Goal: Information Seeking & Learning: Learn about a topic

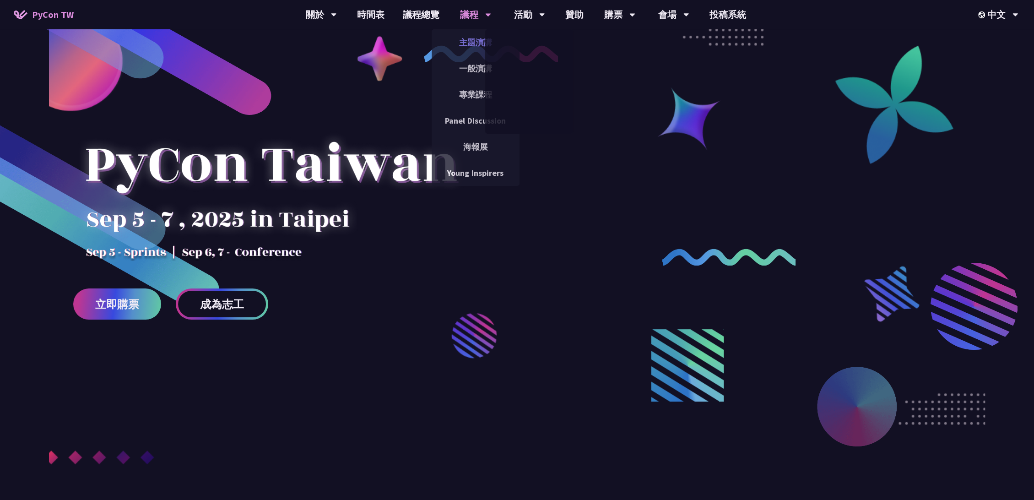
click at [461, 43] on link "主題演講" at bounding box center [476, 43] width 88 height 22
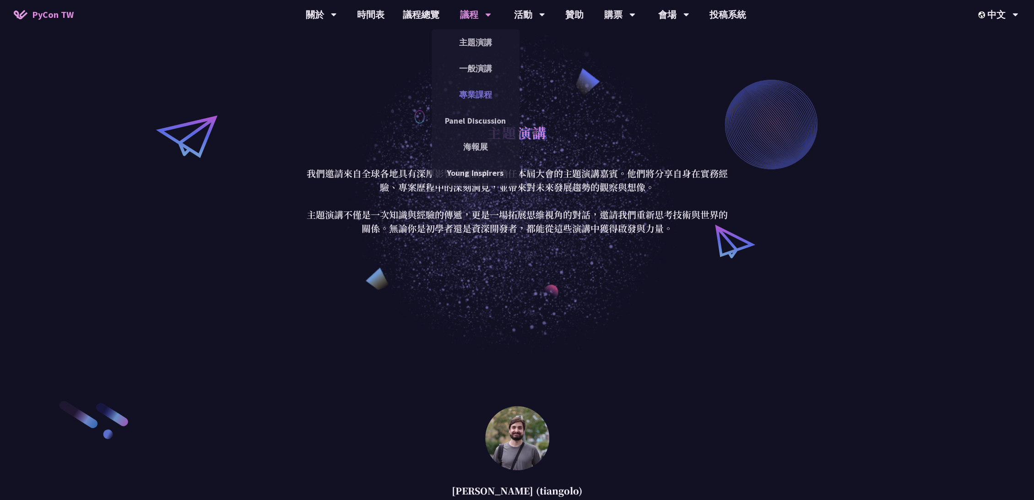
click at [473, 99] on link "專業課程" at bounding box center [476, 95] width 88 height 22
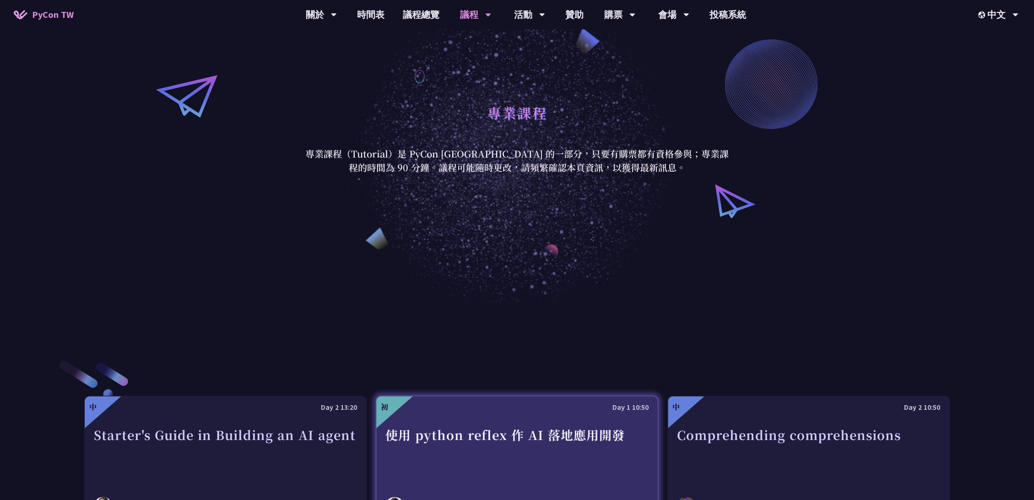
scroll to position [51, 0]
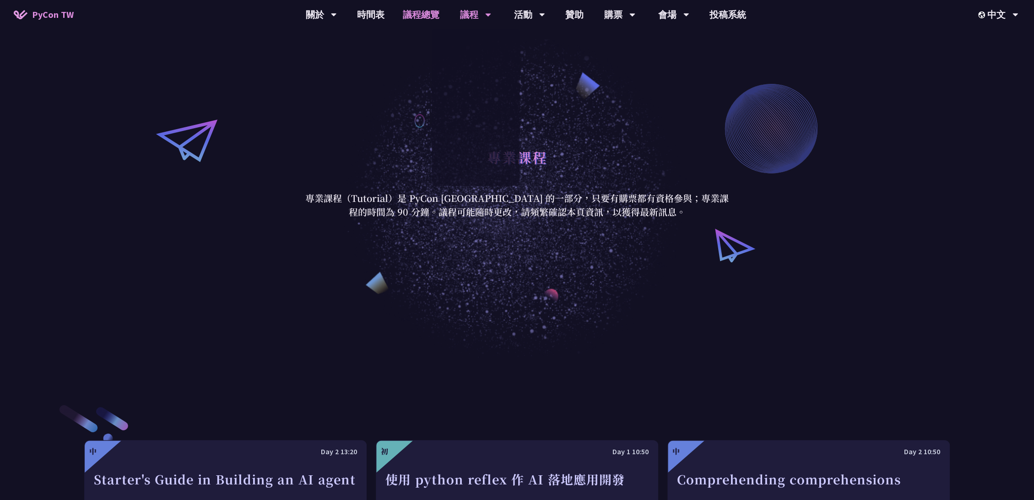
click at [432, 19] on link "議程總覽" at bounding box center [421, 14] width 55 height 29
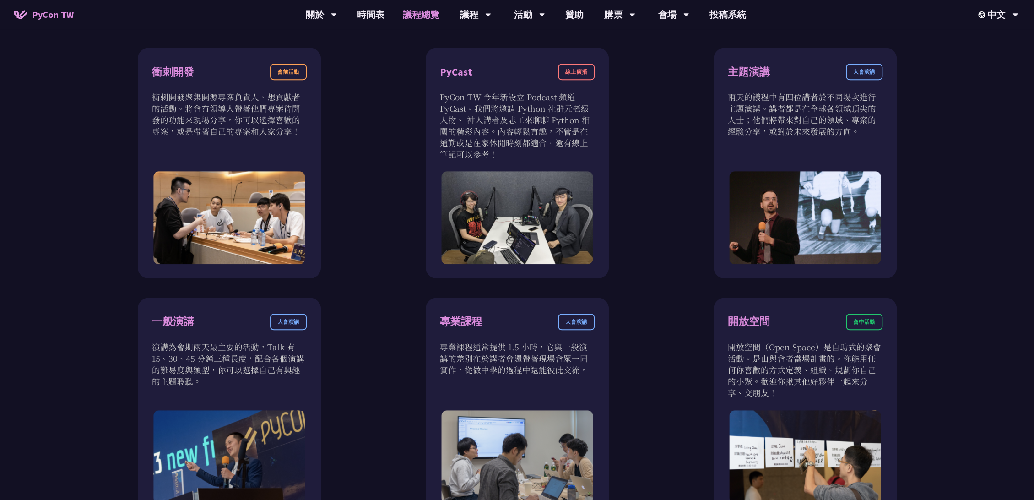
scroll to position [356, 0]
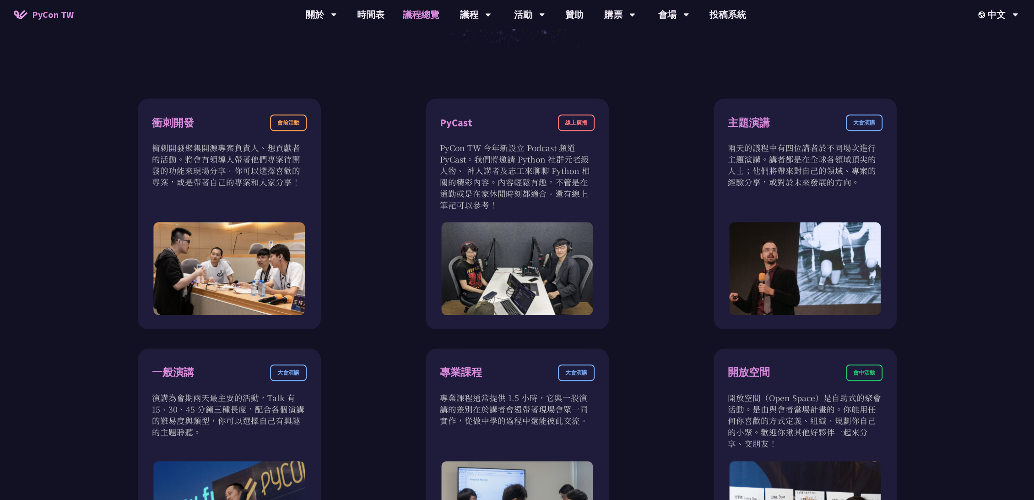
click at [409, 14] on link "議程總覽" at bounding box center [421, 14] width 55 height 29
click at [376, 14] on link "時間表" at bounding box center [371, 14] width 46 height 29
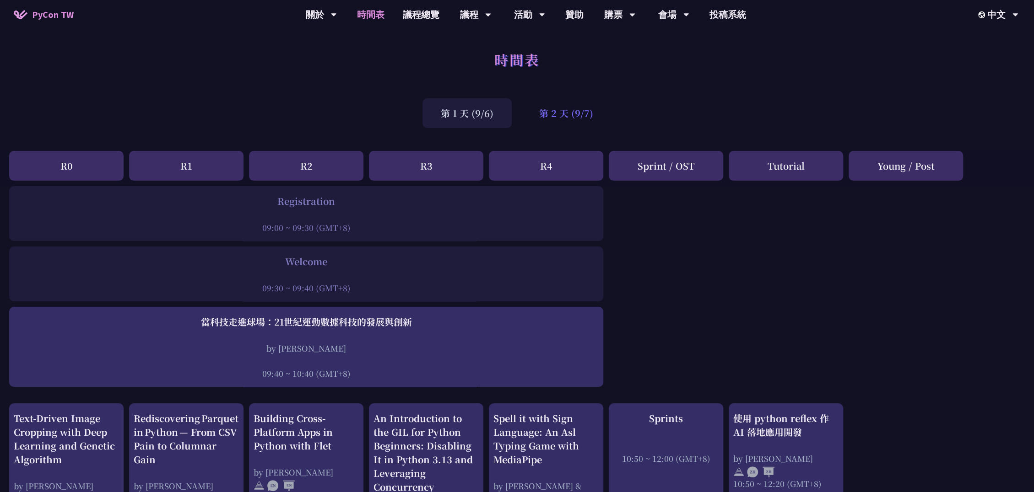
click at [578, 110] on div "第 2 天 (9/7)" at bounding box center [566, 113] width 91 height 30
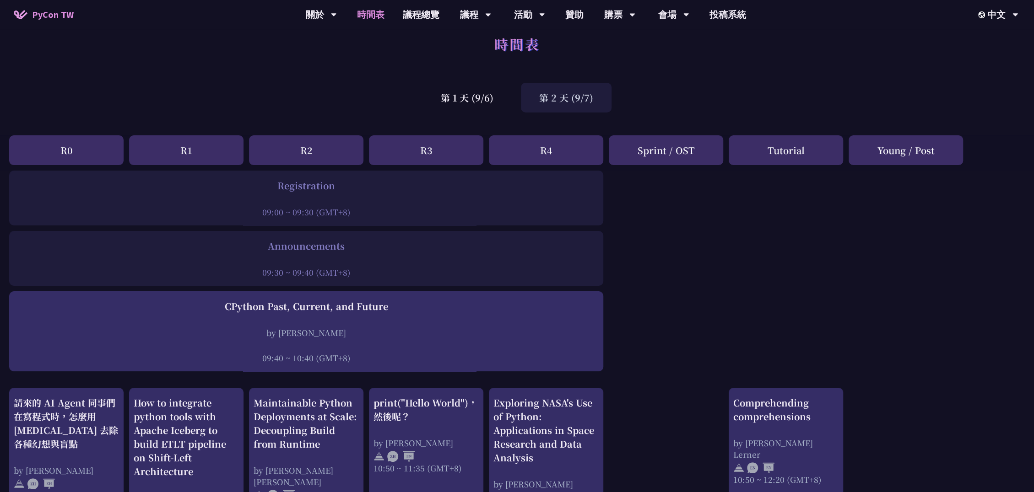
scroll to position [305, 0]
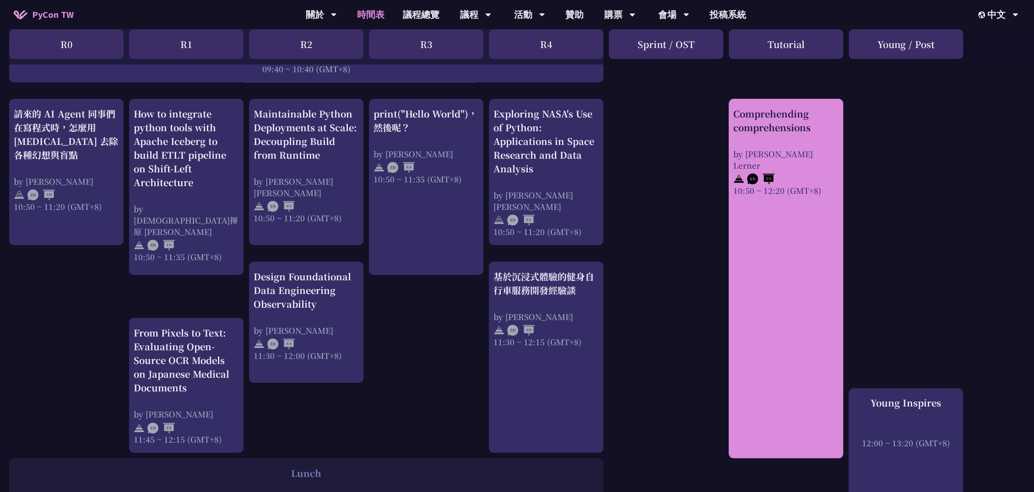
click at [775, 205] on div "Comprehending comprehensions by [PERSON_NAME] Lerner 10:50 ~ 12:20 (GMT+8)" at bounding box center [786, 279] width 114 height 360
click at [765, 151] on div "by [PERSON_NAME] Lerner" at bounding box center [785, 159] width 105 height 23
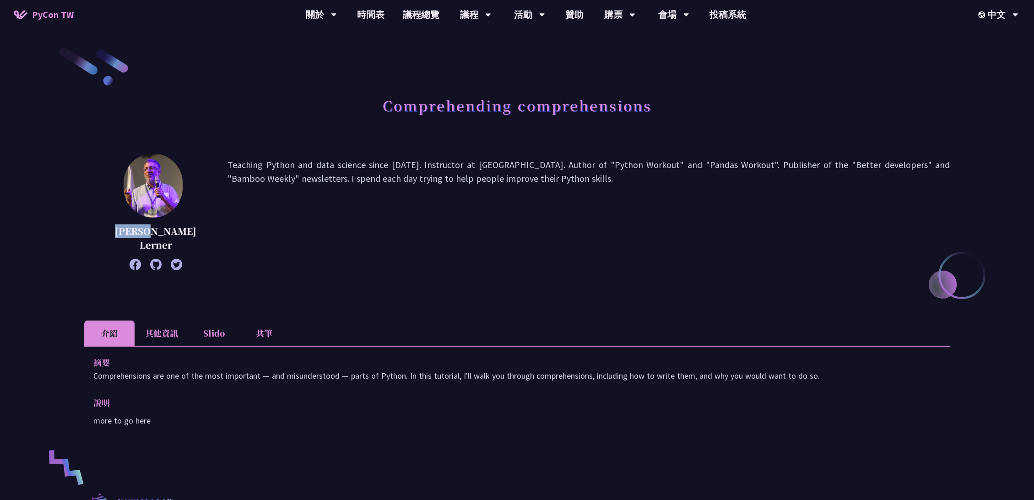
drag, startPoint x: 116, startPoint y: 232, endPoint x: 155, endPoint y: 226, distance: 39.4
click at [155, 226] on p "[PERSON_NAME] Lerner" at bounding box center [155, 237] width 97 height 27
copy p "Reuven"
